Goal: Information Seeking & Learning: Learn about a topic

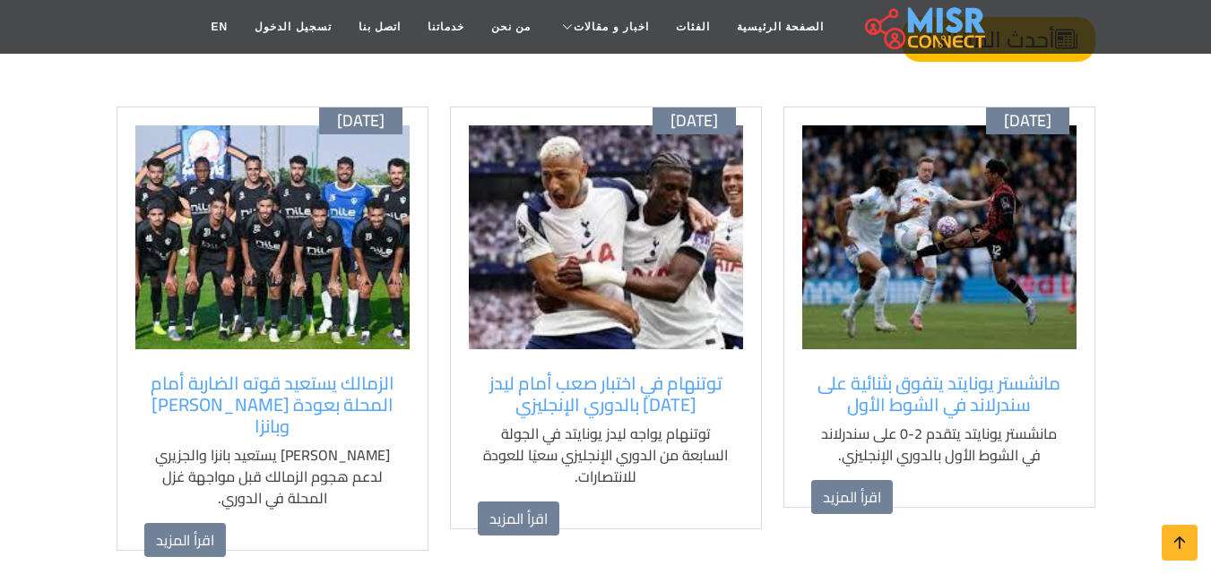
scroll to position [1255, 0]
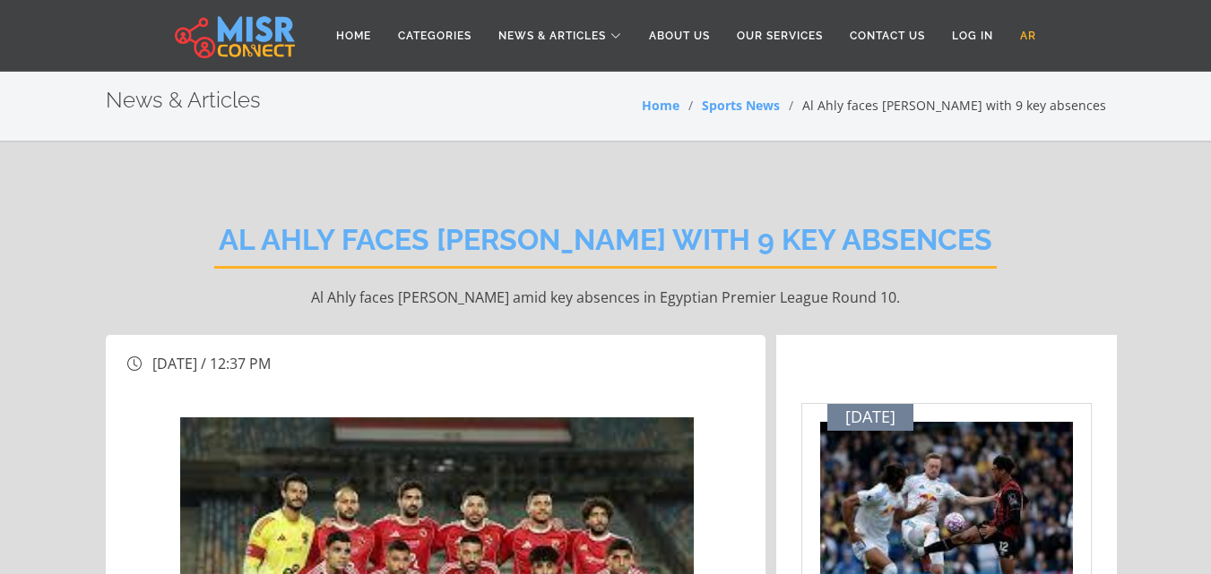
click at [1030, 37] on link "AR" at bounding box center [1027, 36] width 43 height 34
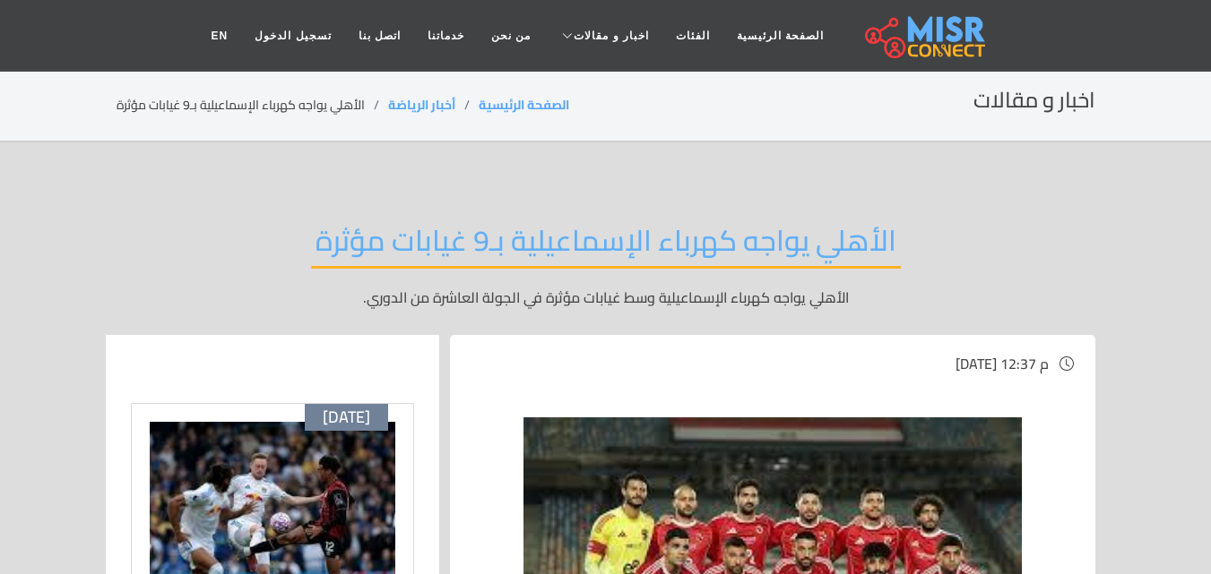
click at [802, 237] on h2 "الأهلي يواجه كهرباء الإسماعيلية بـ9 غيابات مؤثرة" at bounding box center [606, 246] width 590 height 46
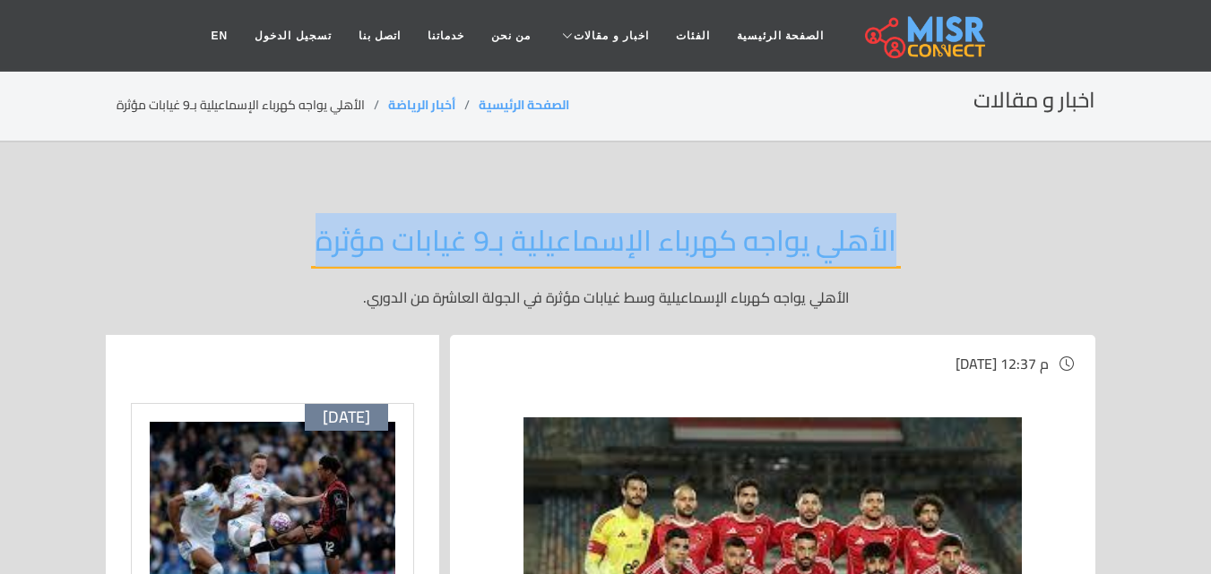
click at [802, 237] on h2 "الأهلي يواجه كهرباء الإسماعيلية بـ9 غيابات مؤثرة" at bounding box center [606, 246] width 590 height 46
